Goal: Complete application form

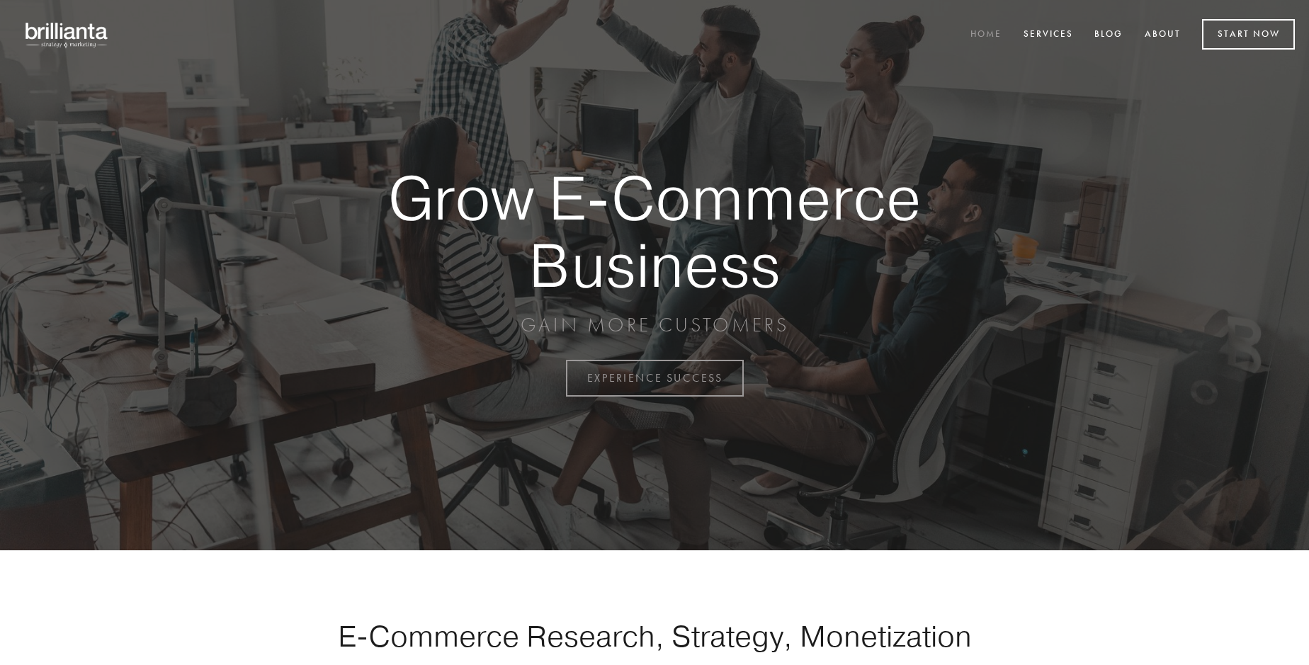
scroll to position [3714, 0]
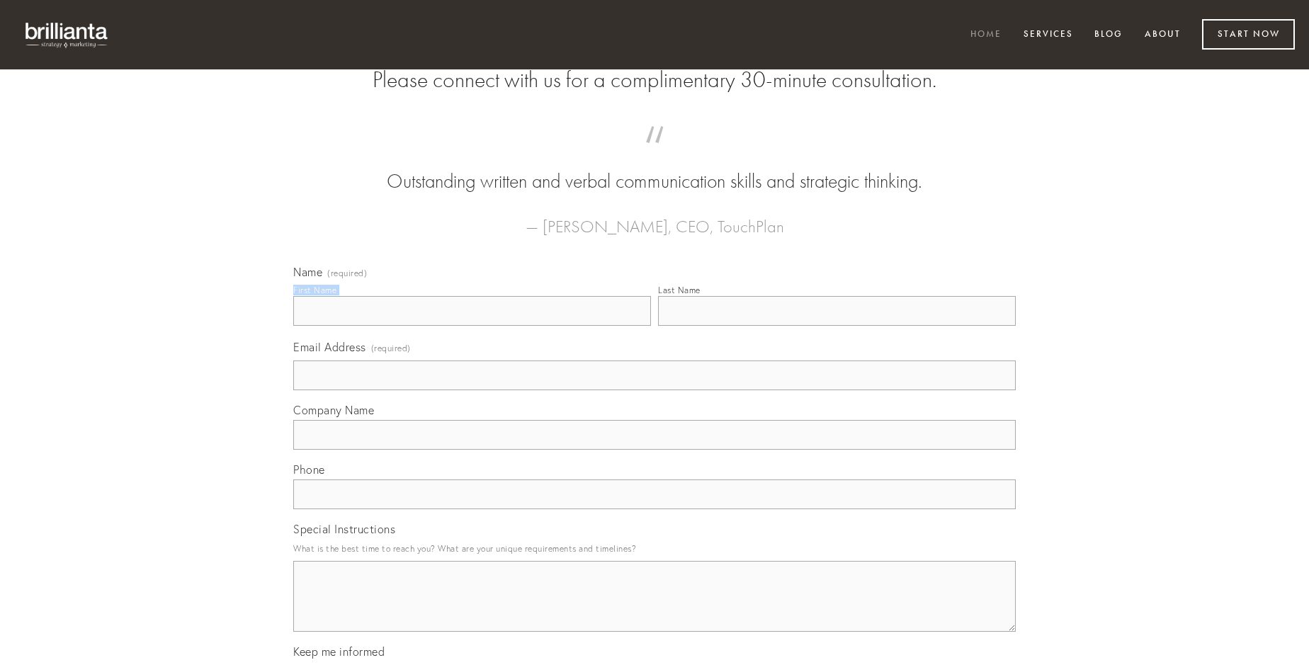
type input "[PERSON_NAME]"
click at [837, 326] on input "Last Name" at bounding box center [837, 311] width 358 height 30
type input "[PERSON_NAME]"
click at [655, 390] on input "Email Address (required)" at bounding box center [654, 376] width 723 height 30
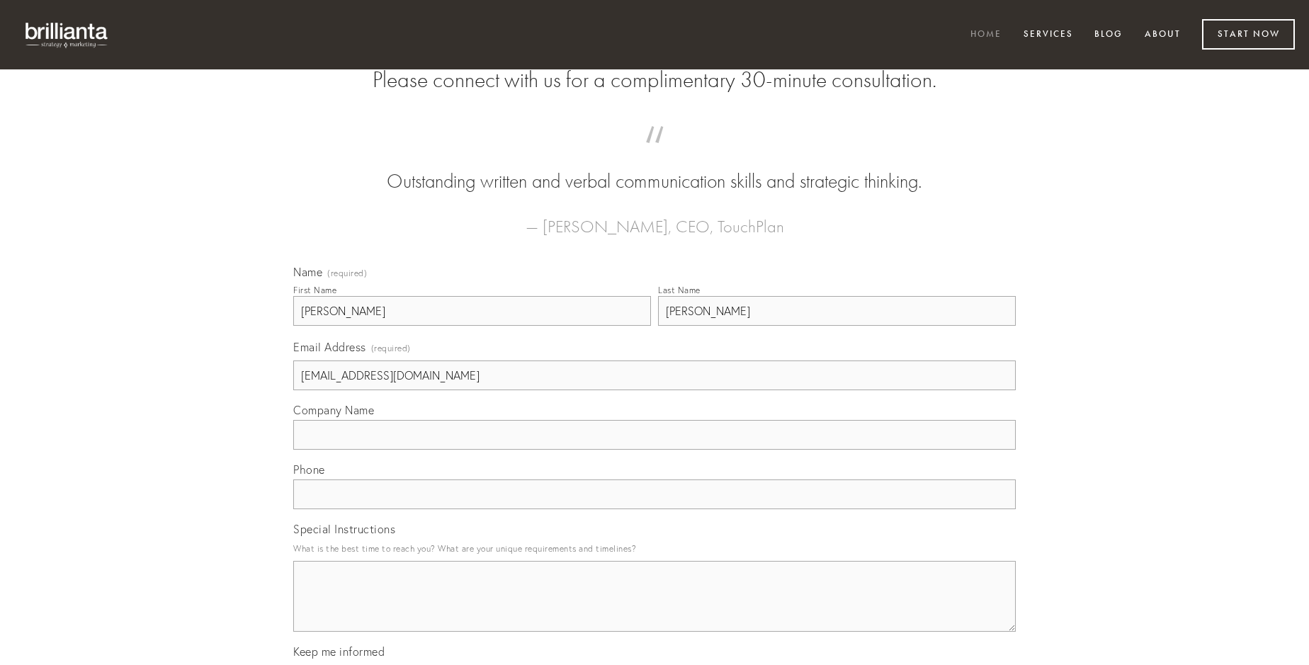
type input "[EMAIL_ADDRESS][DOMAIN_NAME]"
click at [655, 450] on input "Company Name" at bounding box center [654, 435] width 723 height 30
type input "vilitas"
click at [655, 509] on input "text" at bounding box center [654, 495] width 723 height 30
click at [655, 609] on textarea "Special Instructions" at bounding box center [654, 596] width 723 height 71
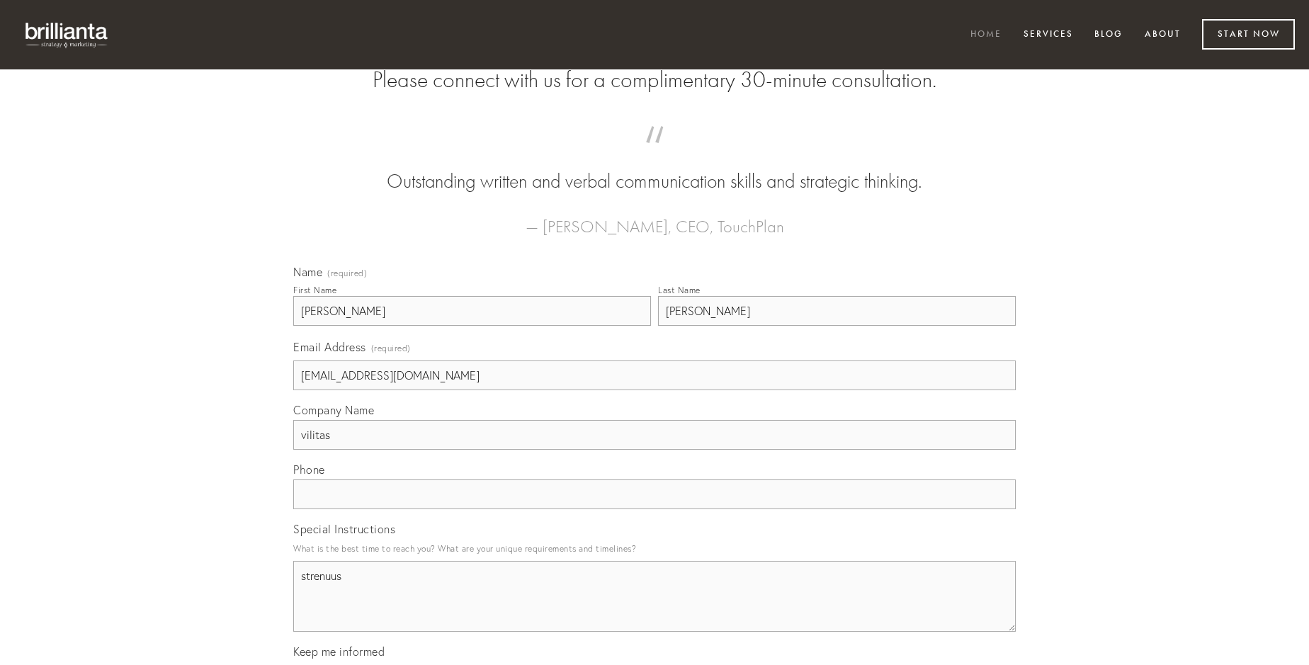
type textarea "strenuus"
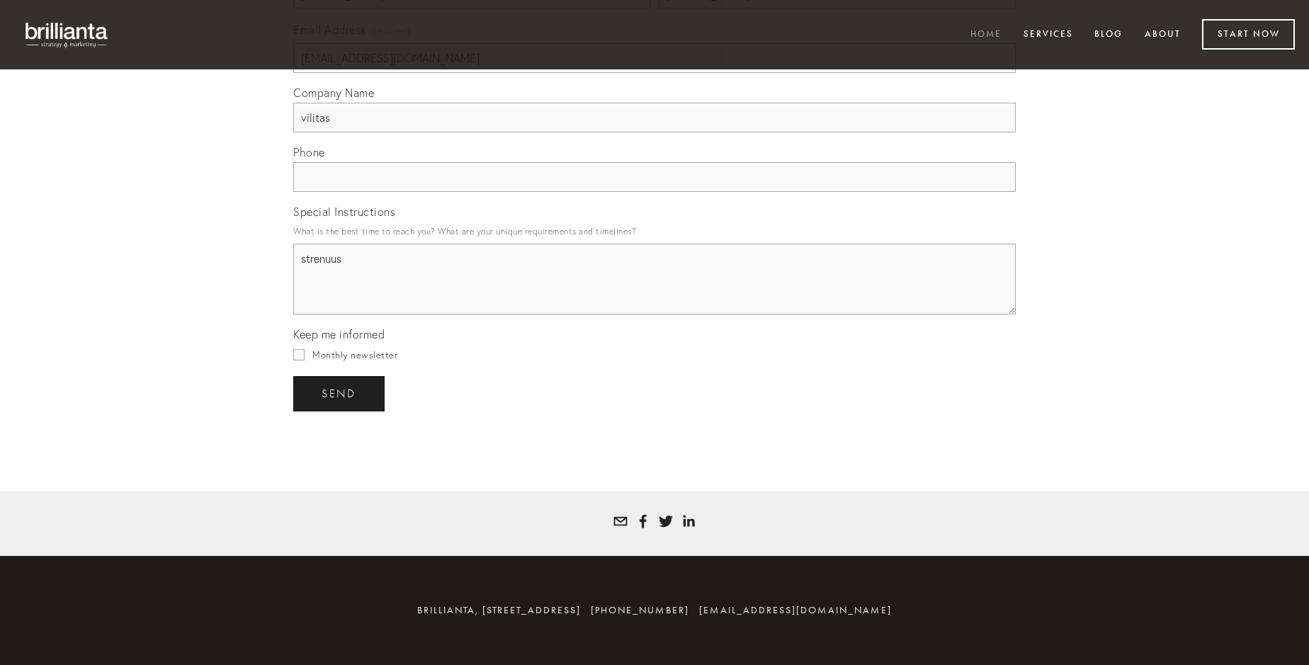
click at [340, 393] on span "send" at bounding box center [339, 394] width 35 height 13
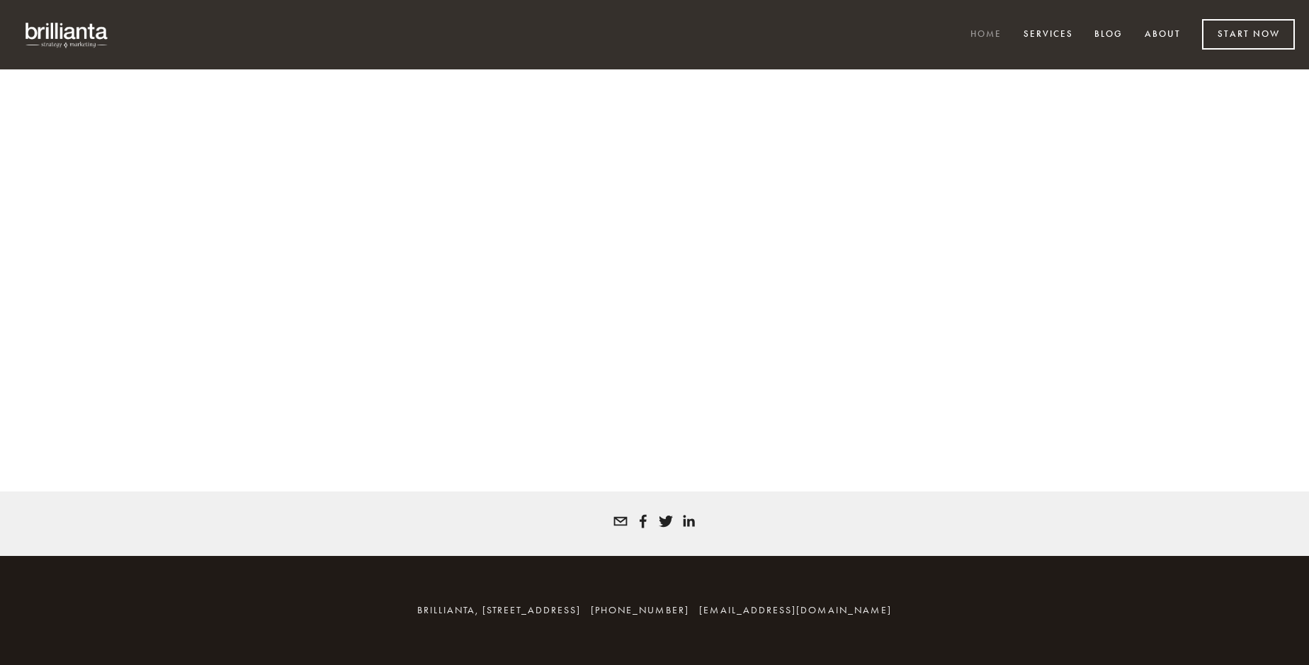
scroll to position [3695, 0]
